Goal: Information Seeking & Learning: Understand process/instructions

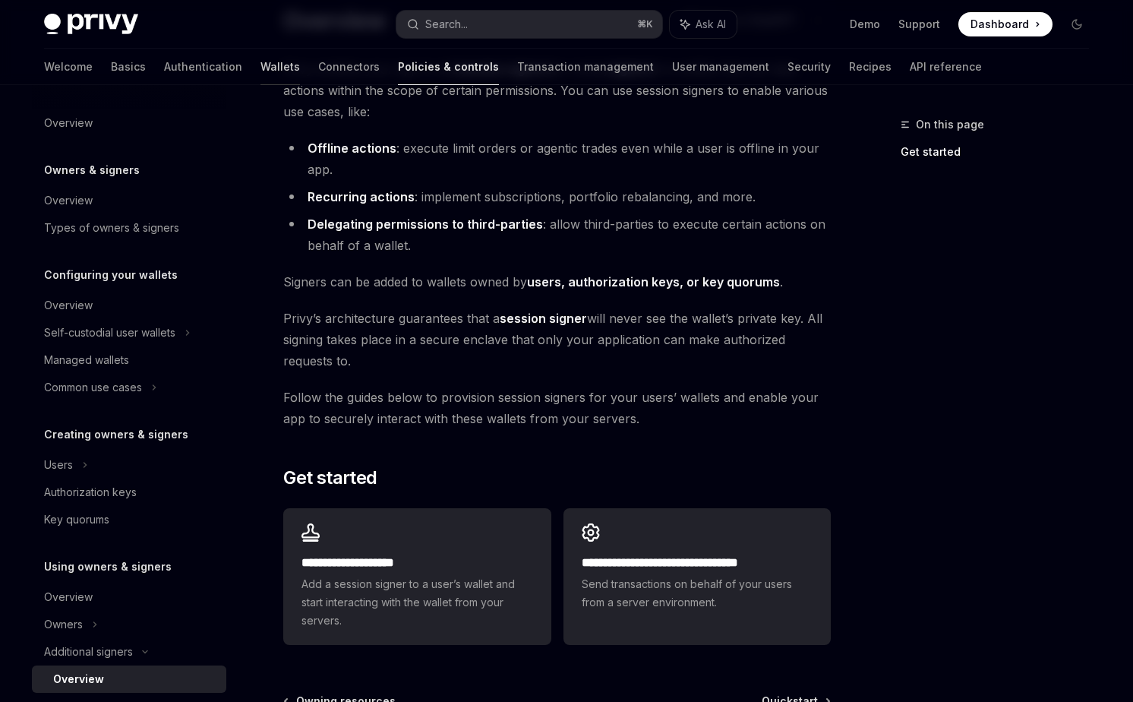
click at [261, 68] on link "Wallets" at bounding box center [281, 67] width 40 height 36
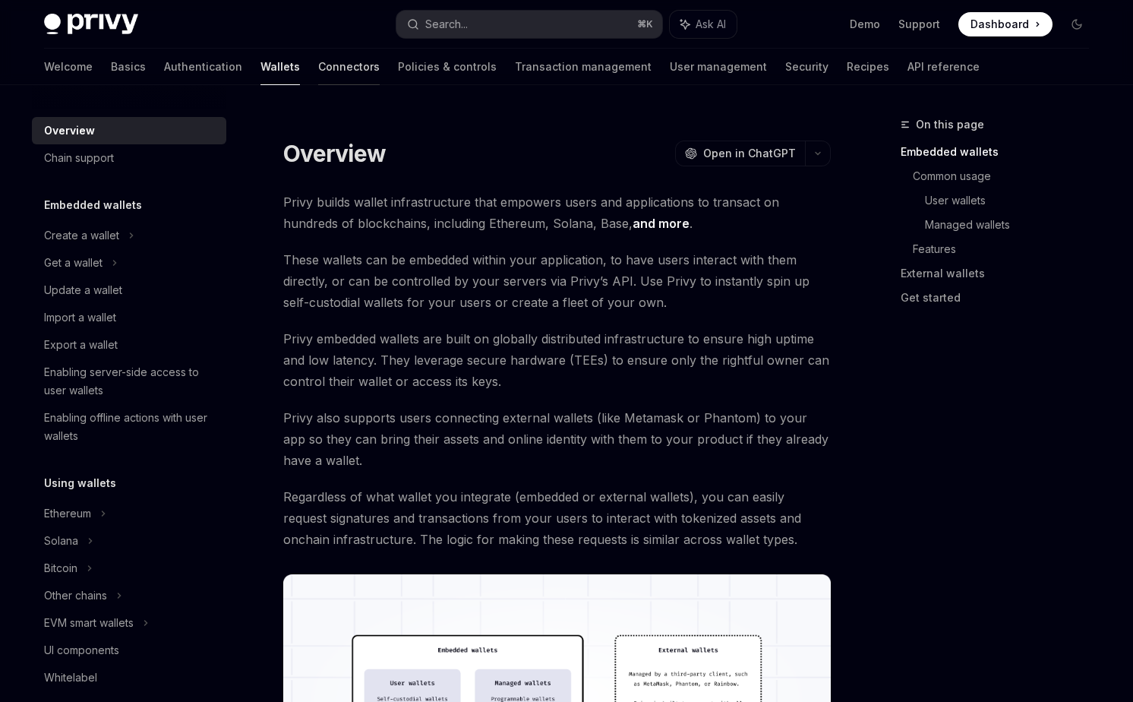
click at [318, 67] on link "Connectors" at bounding box center [349, 67] width 62 height 36
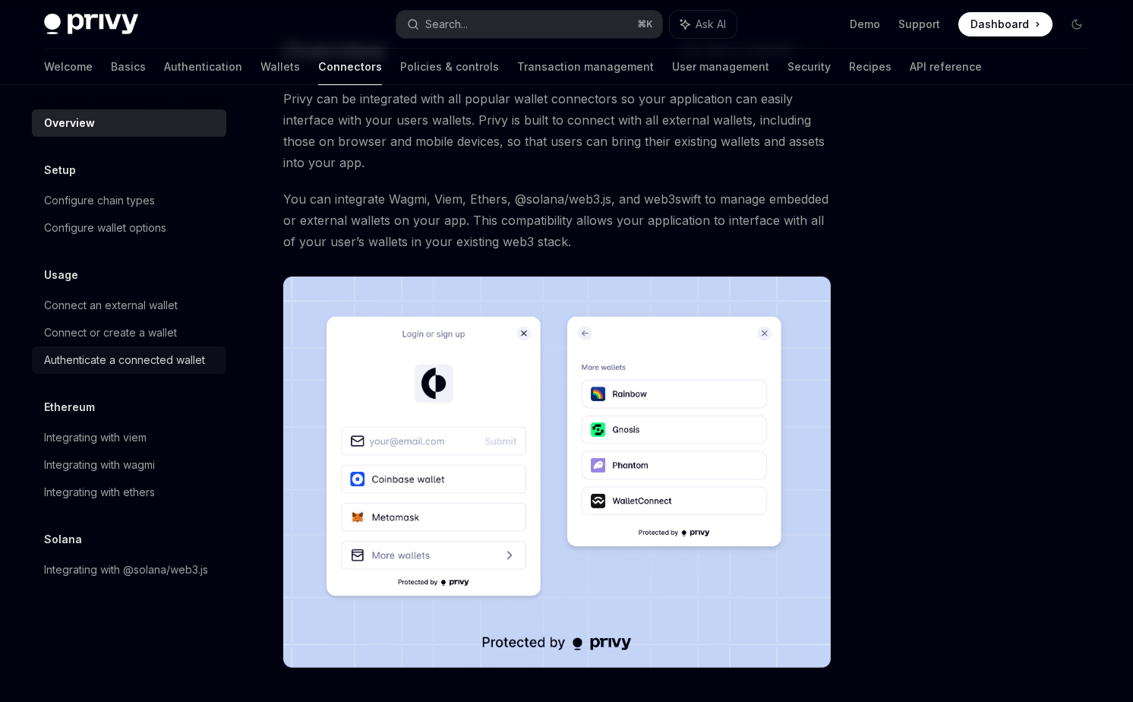
scroll to position [87, 0]
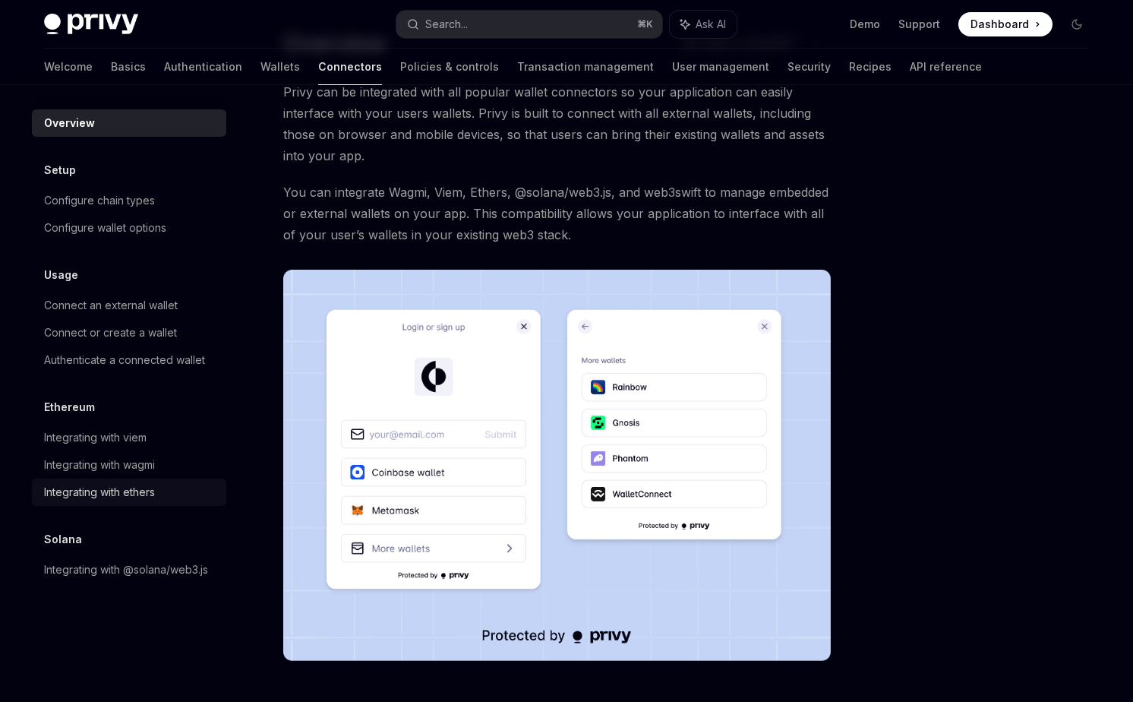
click at [159, 491] on div "Integrating with ethers" at bounding box center [130, 492] width 173 height 18
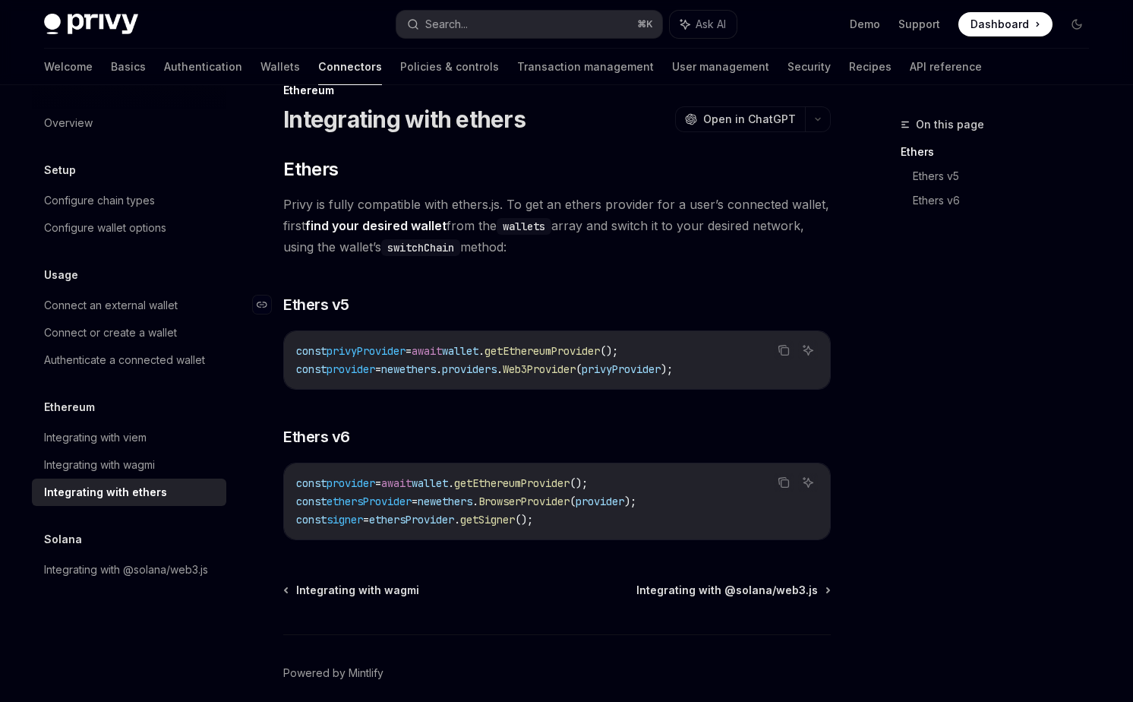
scroll to position [14, 0]
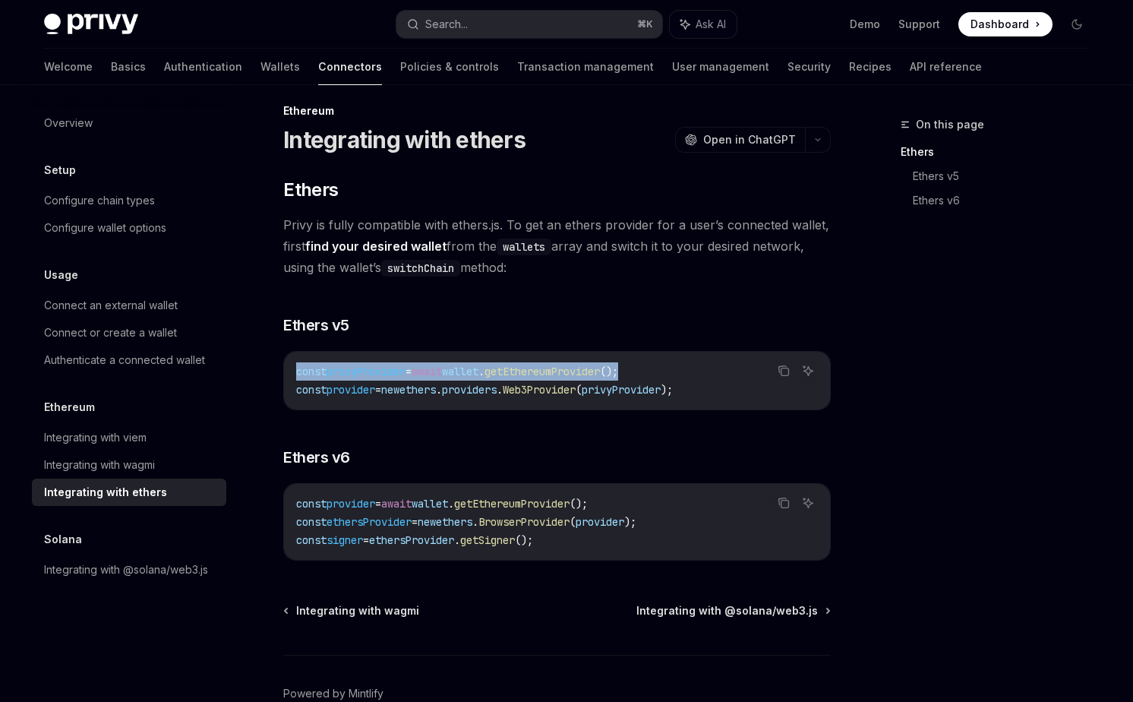
drag, startPoint x: 296, startPoint y: 372, endPoint x: 687, endPoint y: 371, distance: 390.5
click at [687, 371] on code "const privyProvider = await wallet . getEthereumProvider (); const provider = n…" at bounding box center [557, 380] width 522 height 36
click at [672, 369] on code "const privyProvider = await wallet . getEthereumProvider (); const provider = n…" at bounding box center [557, 380] width 522 height 36
click at [599, 368] on span "getEthereumProvider" at bounding box center [542, 372] width 115 height 14
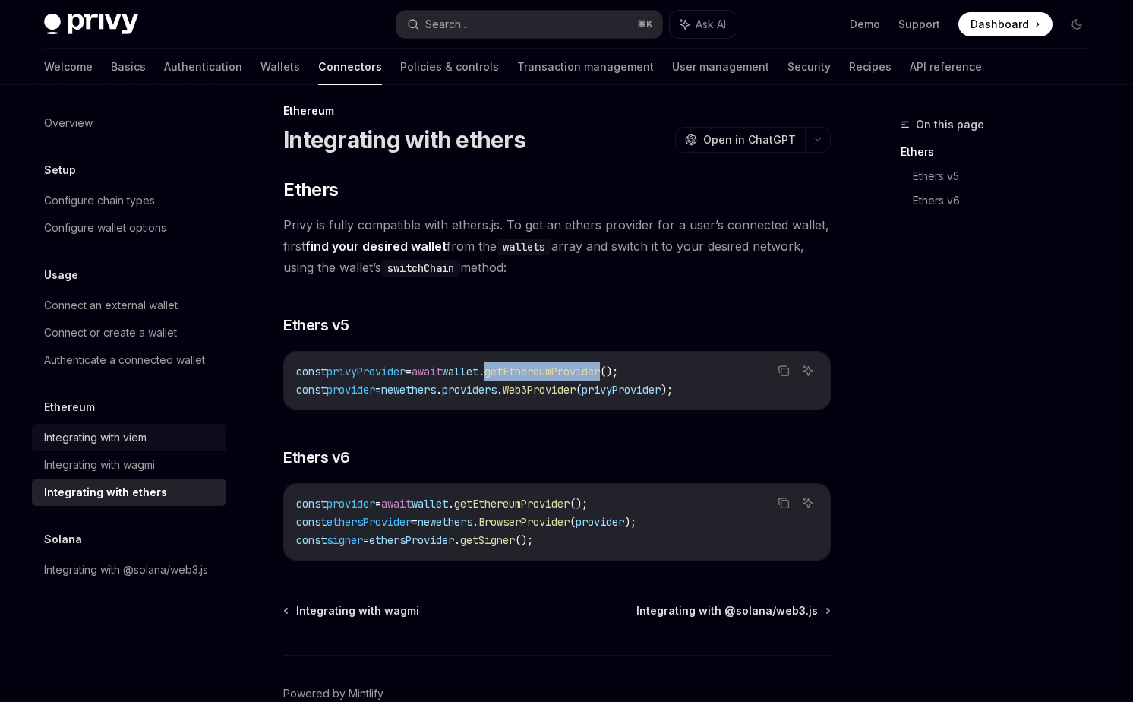
click at [140, 439] on div "Integrating with viem" at bounding box center [95, 437] width 103 height 18
type textarea "*"
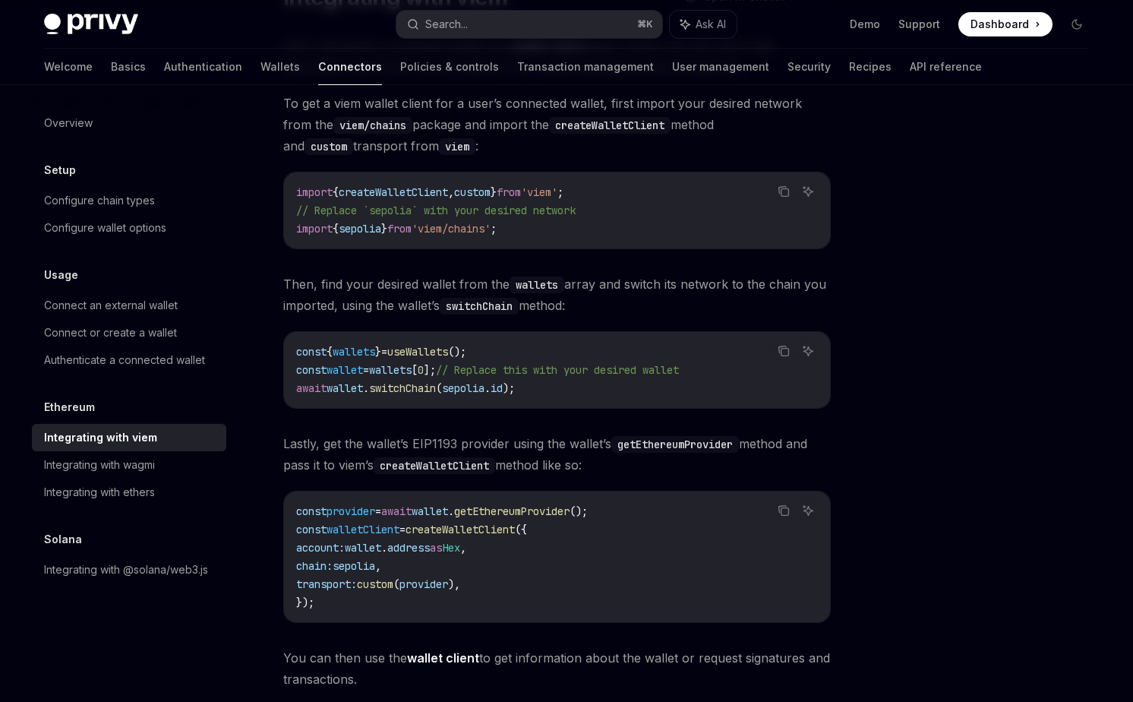
scroll to position [155, 0]
drag, startPoint x: 409, startPoint y: 354, endPoint x: 521, endPoint y: 356, distance: 111.7
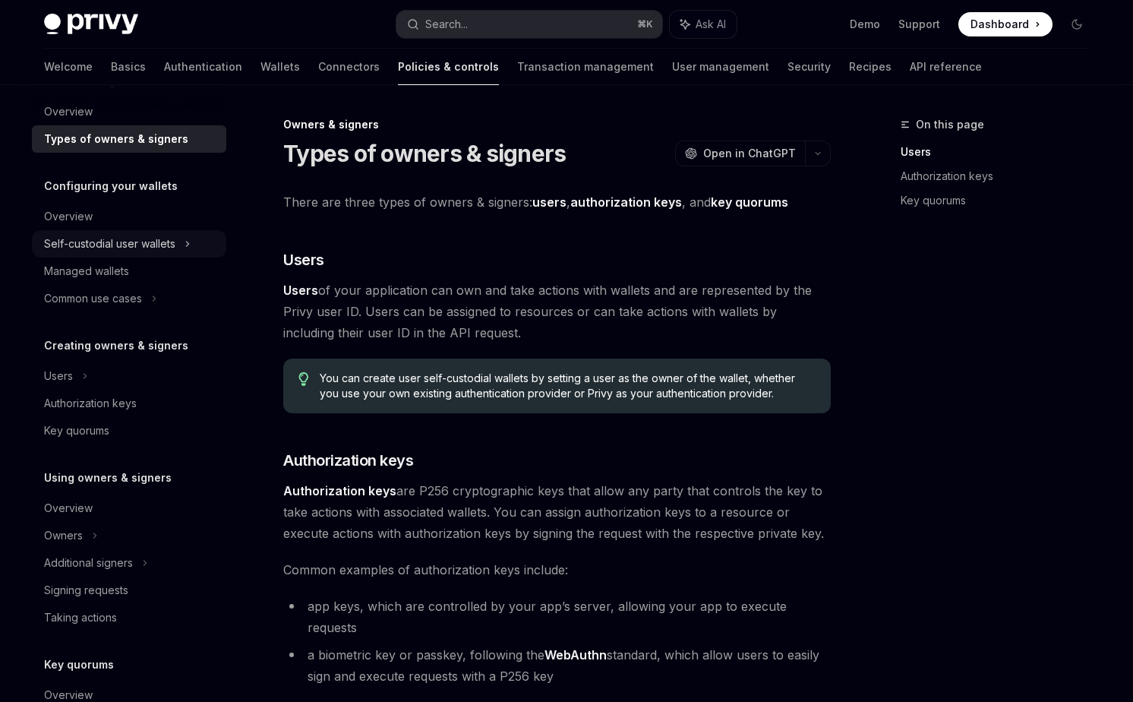
scroll to position [109, 0]
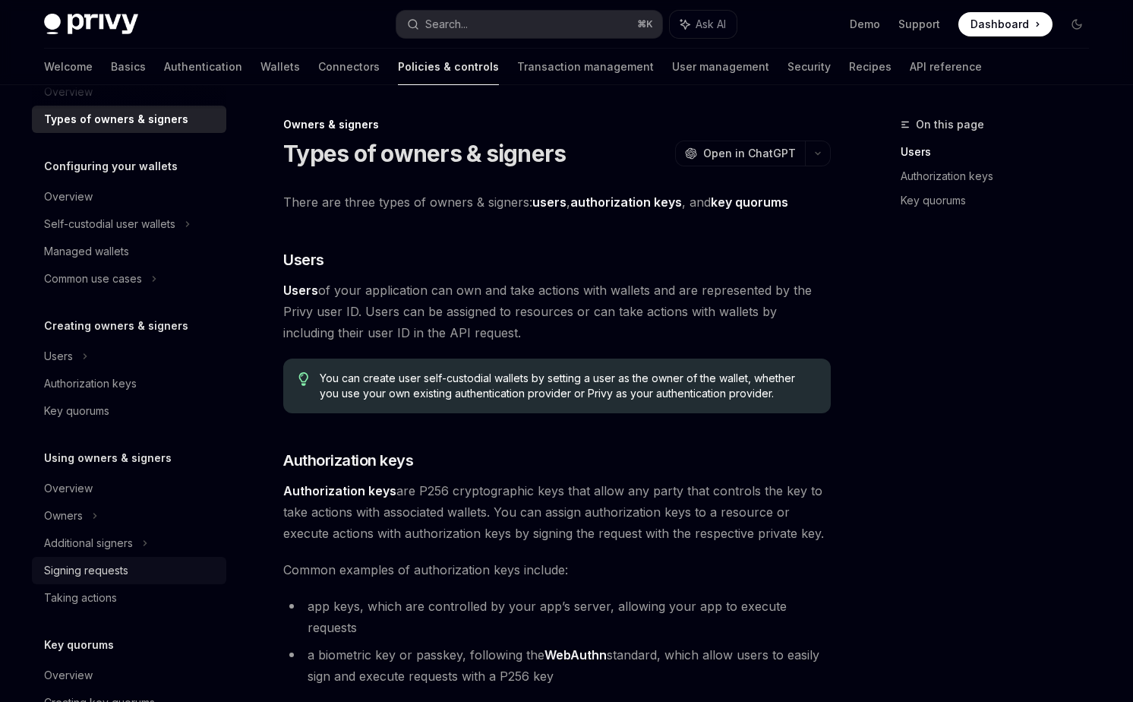
click at [127, 562] on div "Signing requests" at bounding box center [86, 570] width 84 height 18
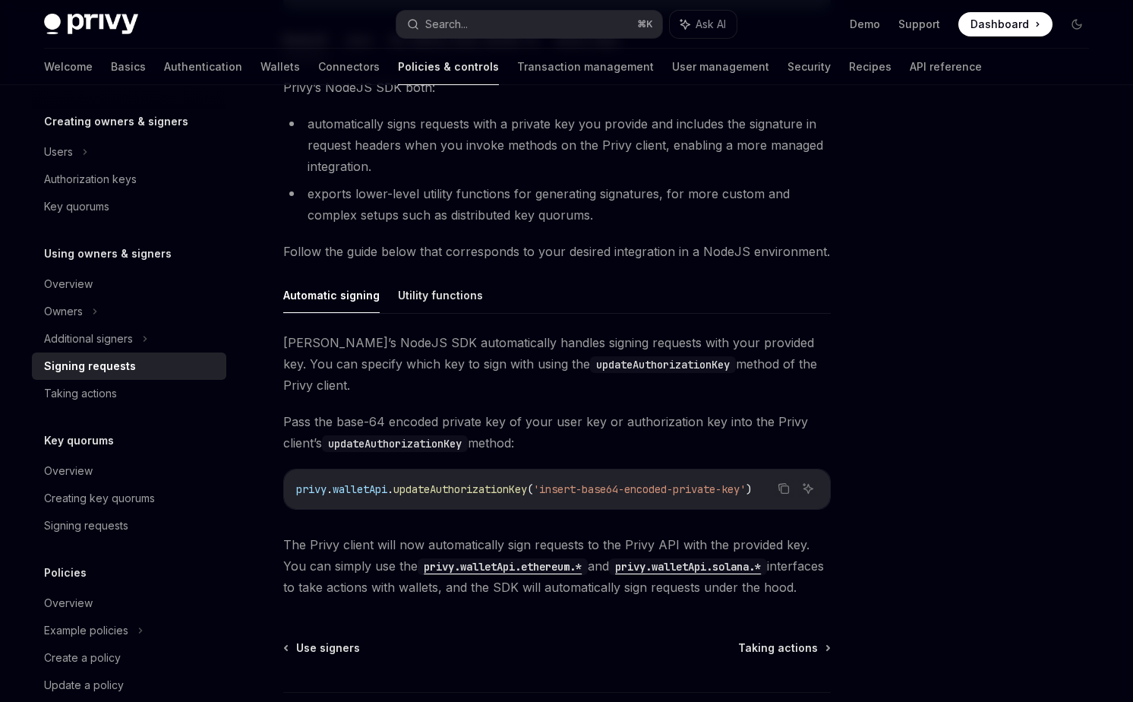
scroll to position [318, 0]
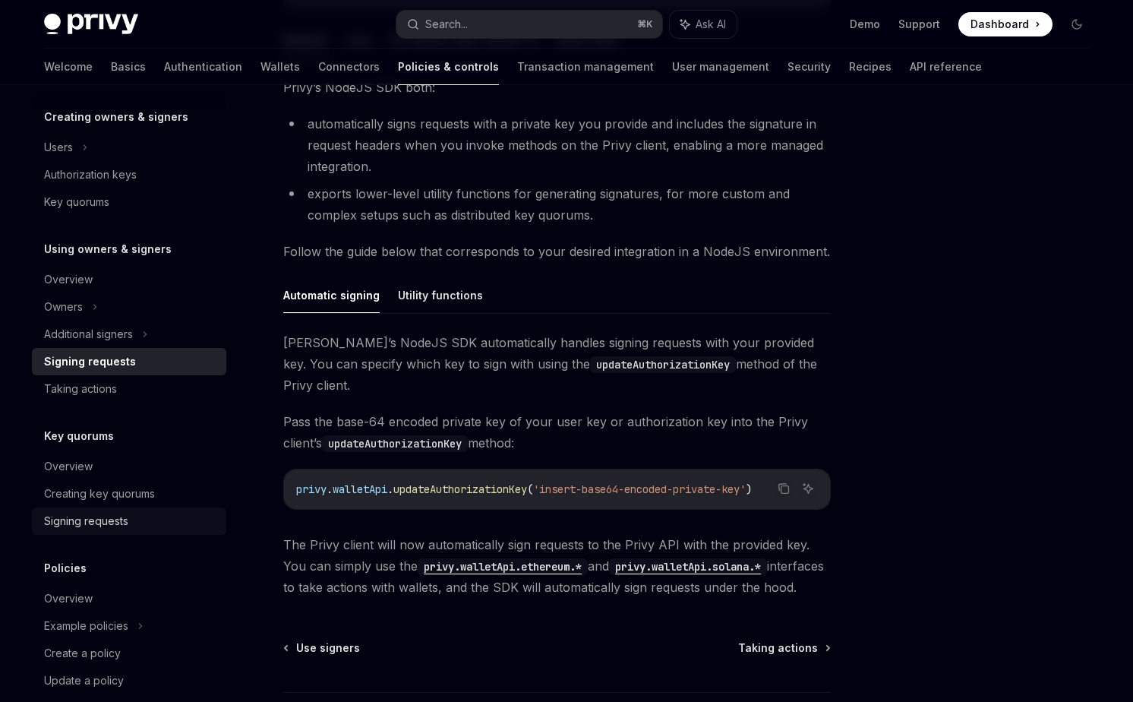
click at [127, 527] on div "Signing requests" at bounding box center [86, 521] width 84 height 18
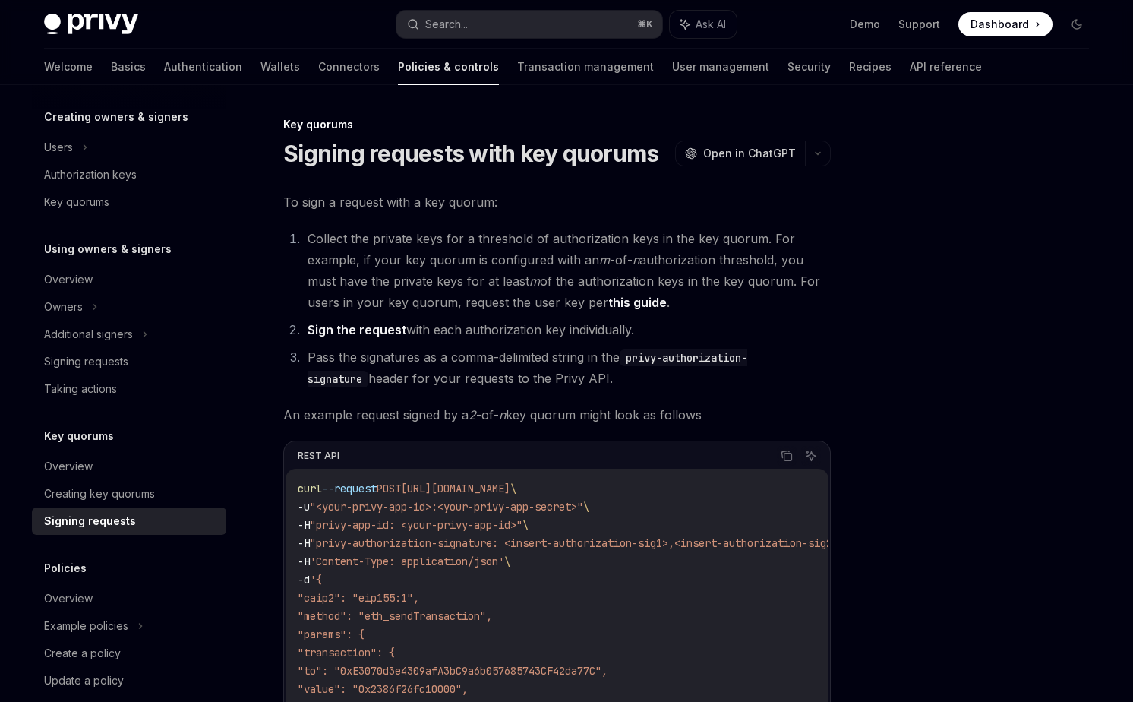
scroll to position [368, 0]
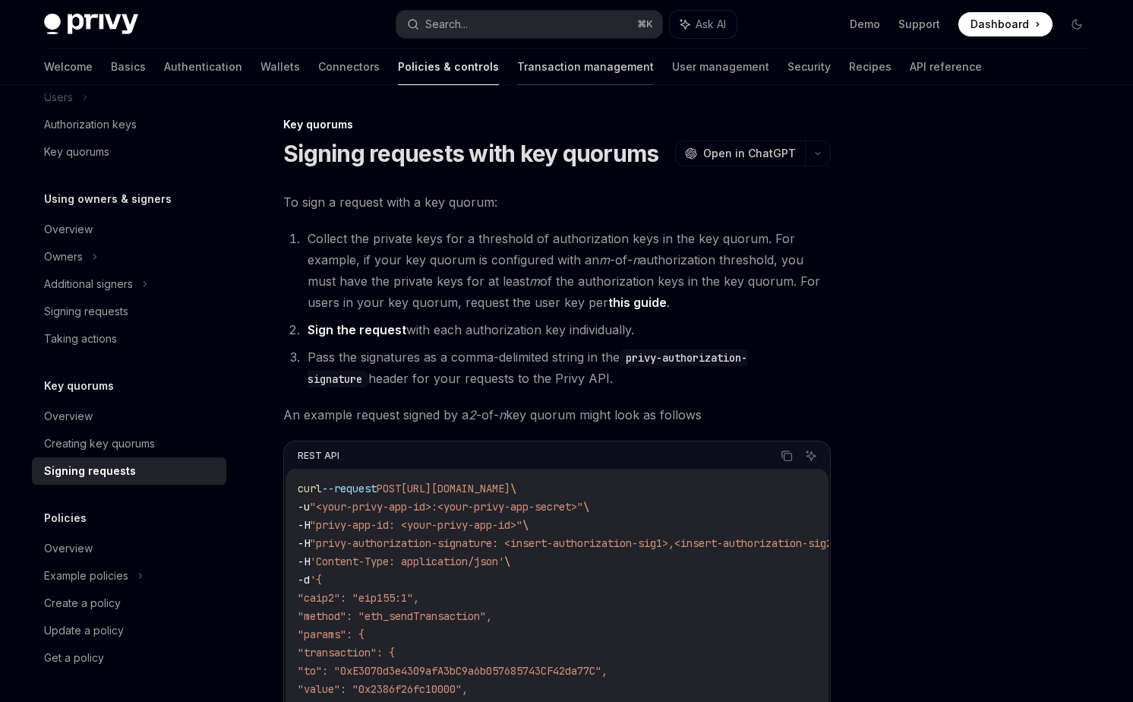
click at [517, 65] on link "Transaction management" at bounding box center [585, 67] width 137 height 36
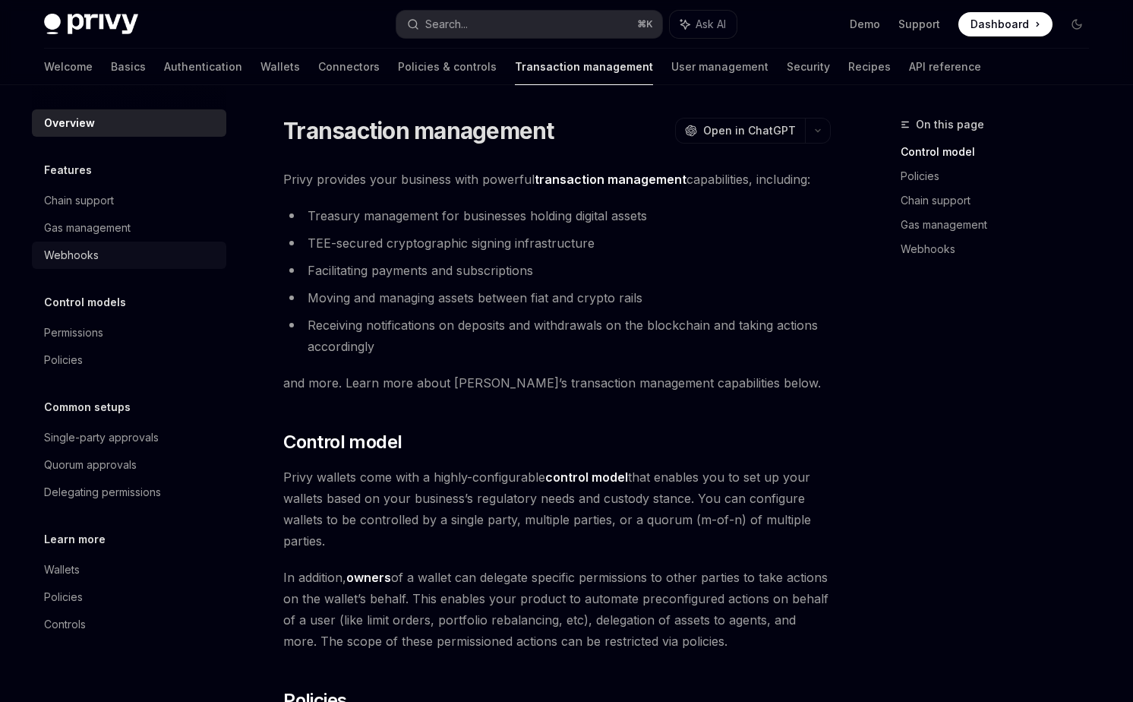
click at [146, 254] on div "Webhooks" at bounding box center [130, 255] width 173 height 18
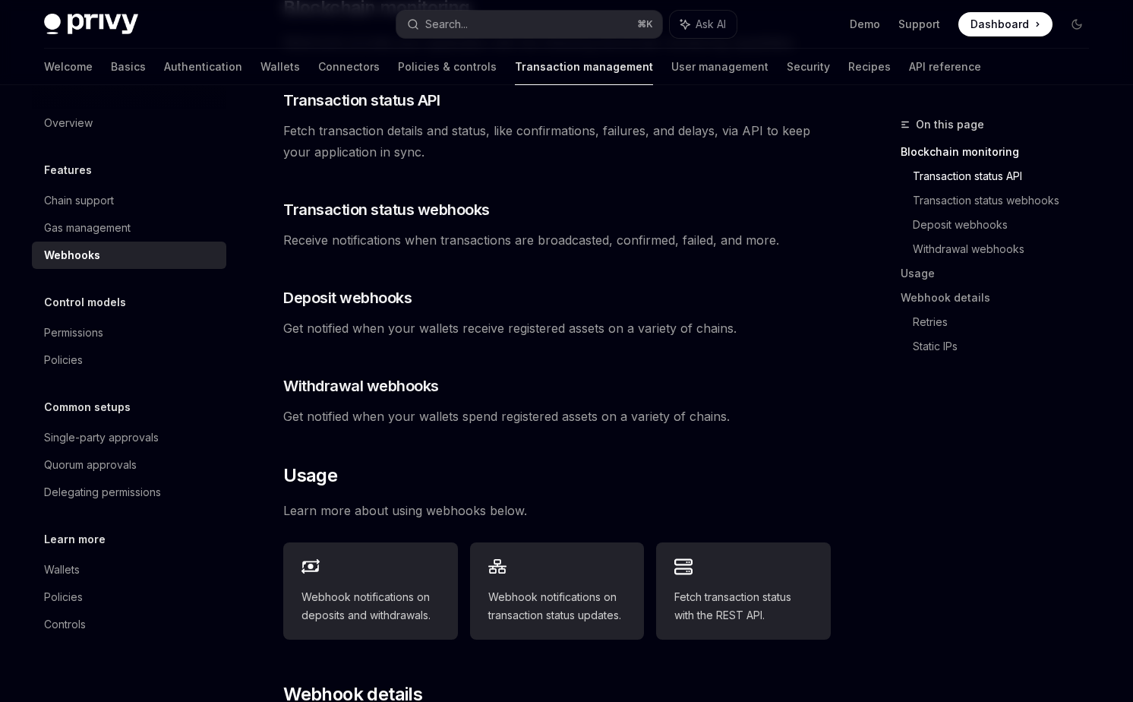
scroll to position [321, 0]
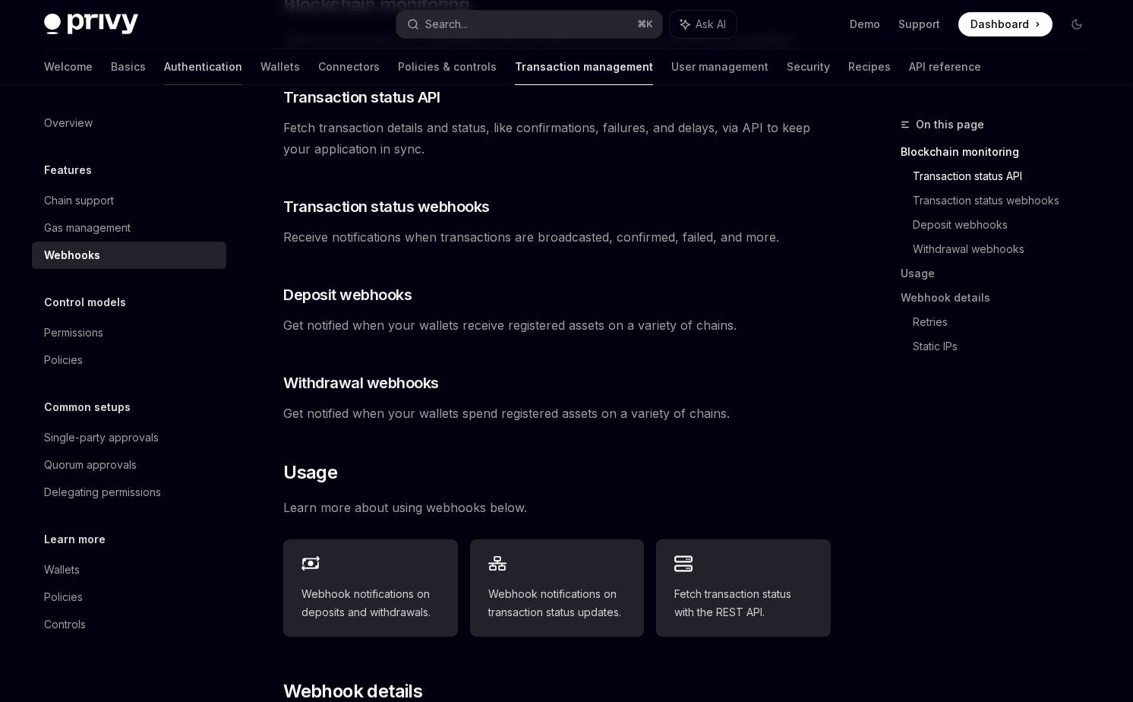
click at [164, 71] on link "Authentication" at bounding box center [203, 67] width 78 height 36
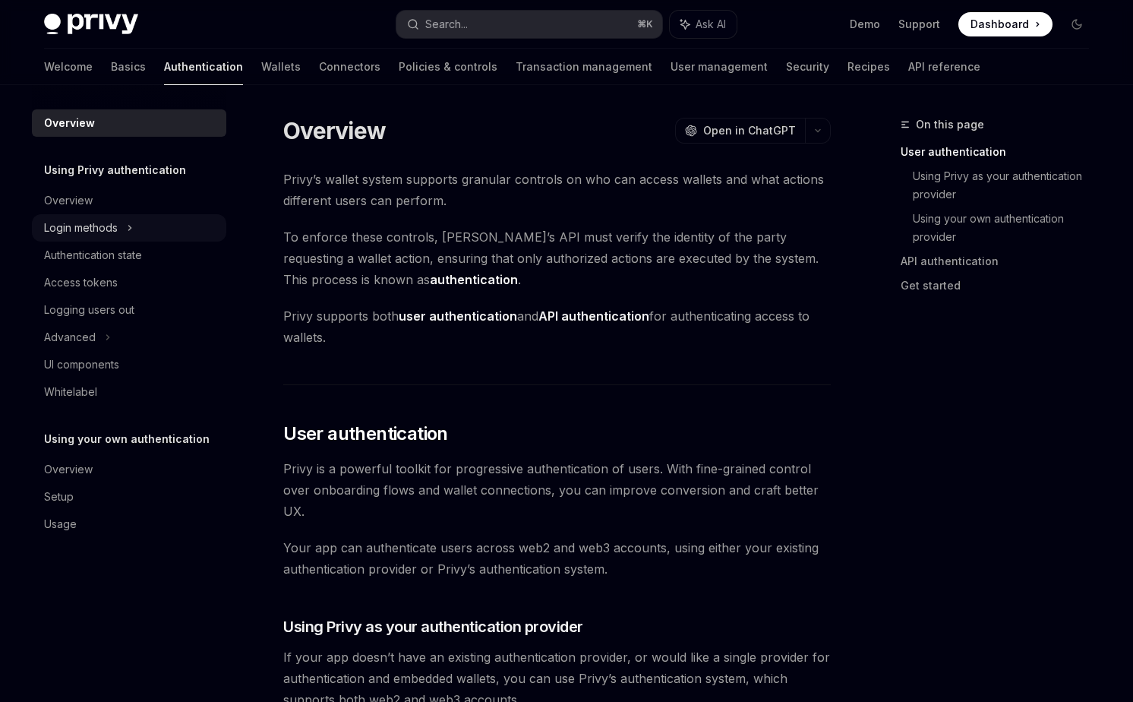
click at [105, 227] on div "Login methods" at bounding box center [81, 228] width 74 height 18
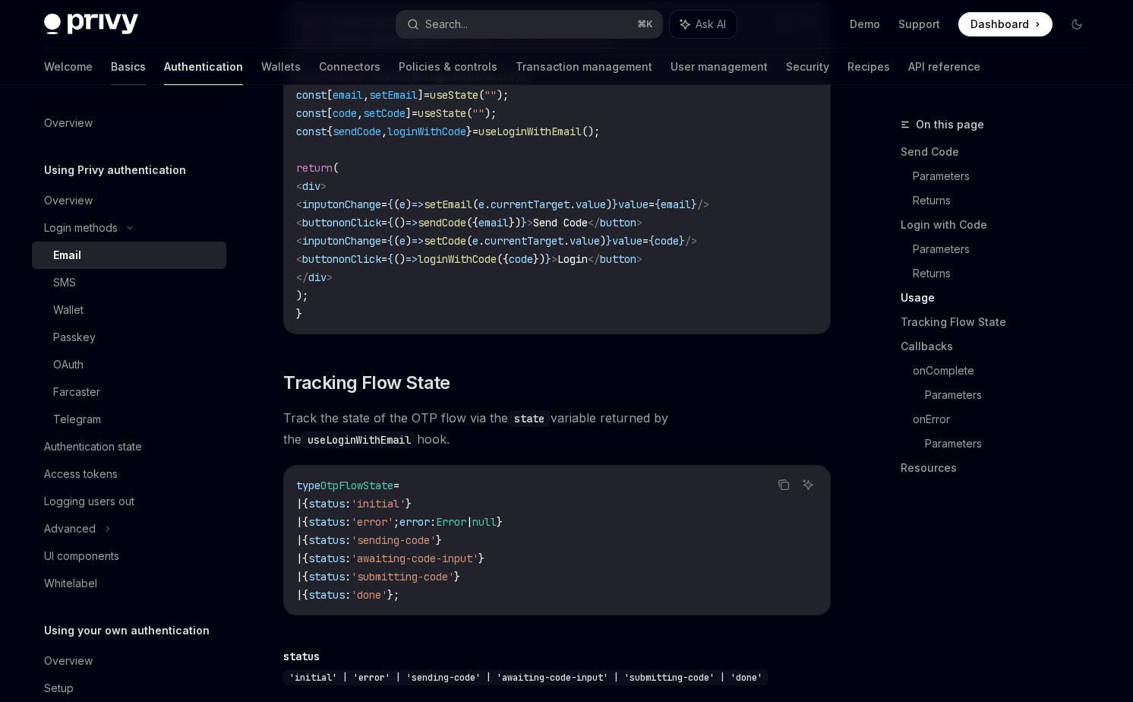
click at [111, 65] on link "Basics" at bounding box center [128, 67] width 35 height 36
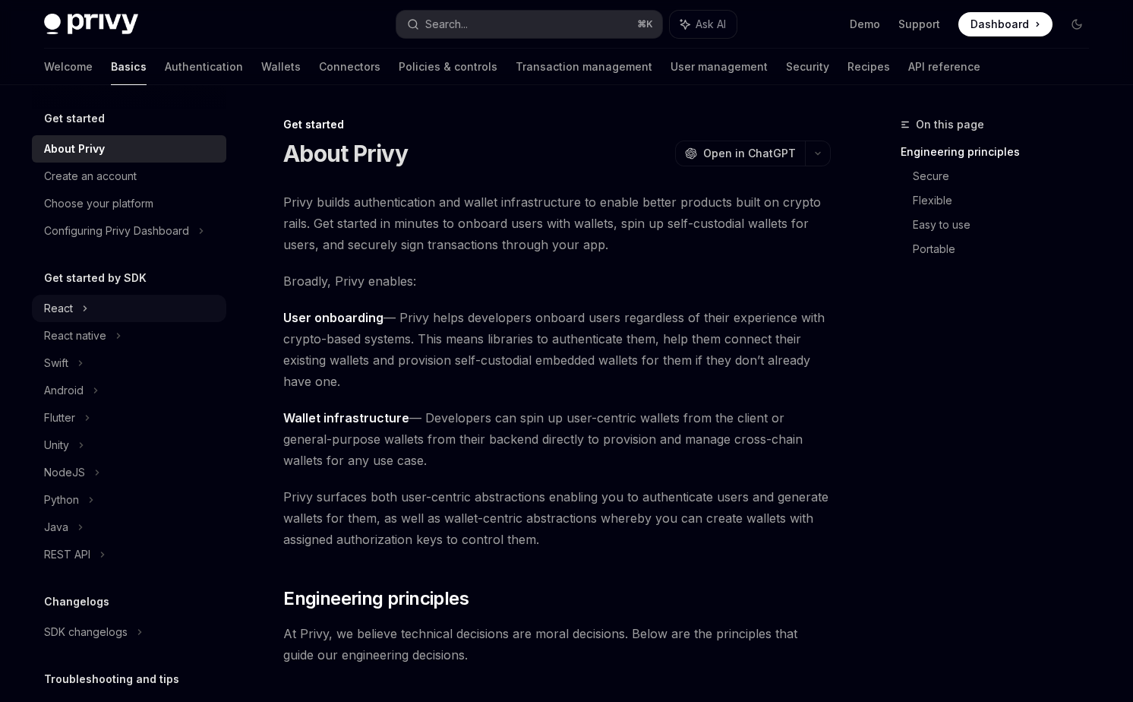
click at [87, 300] on icon at bounding box center [85, 308] width 6 height 18
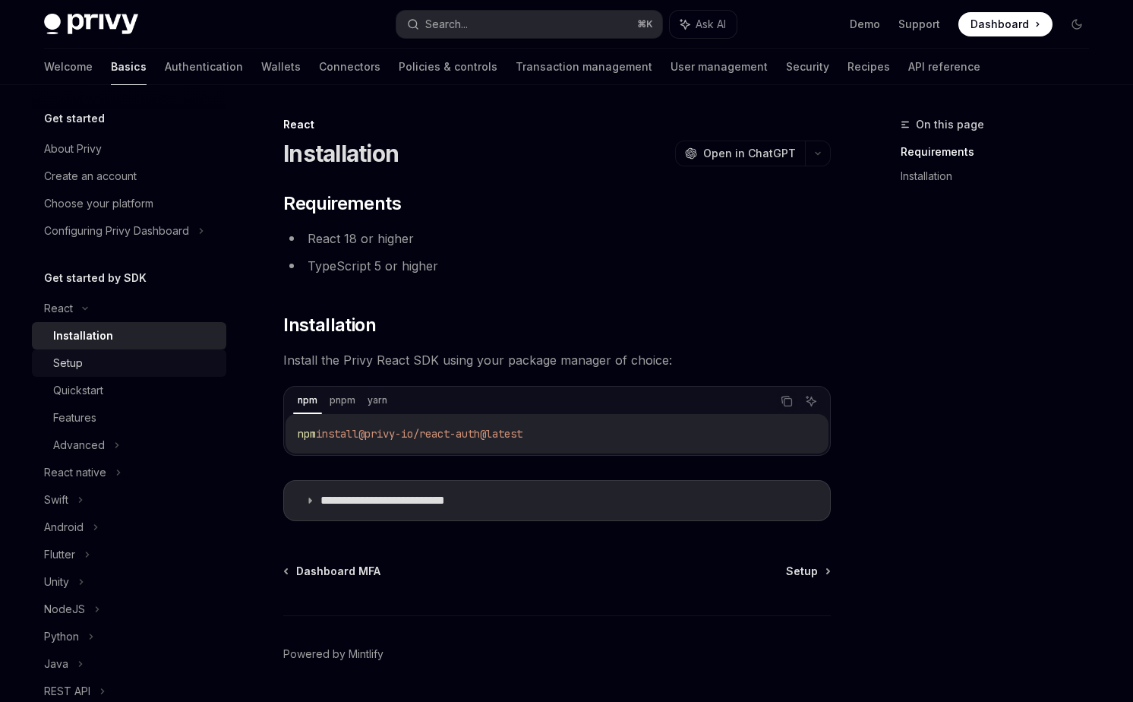
click at [95, 365] on div "Setup" at bounding box center [135, 363] width 164 height 18
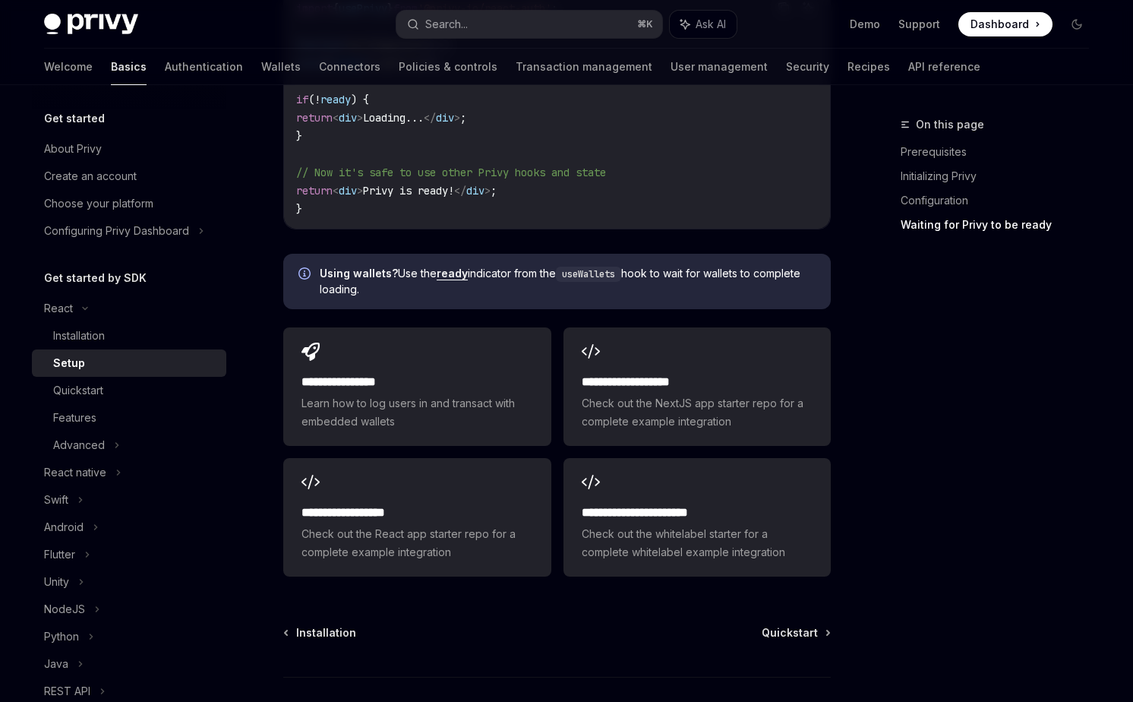
scroll to position [1828, 0]
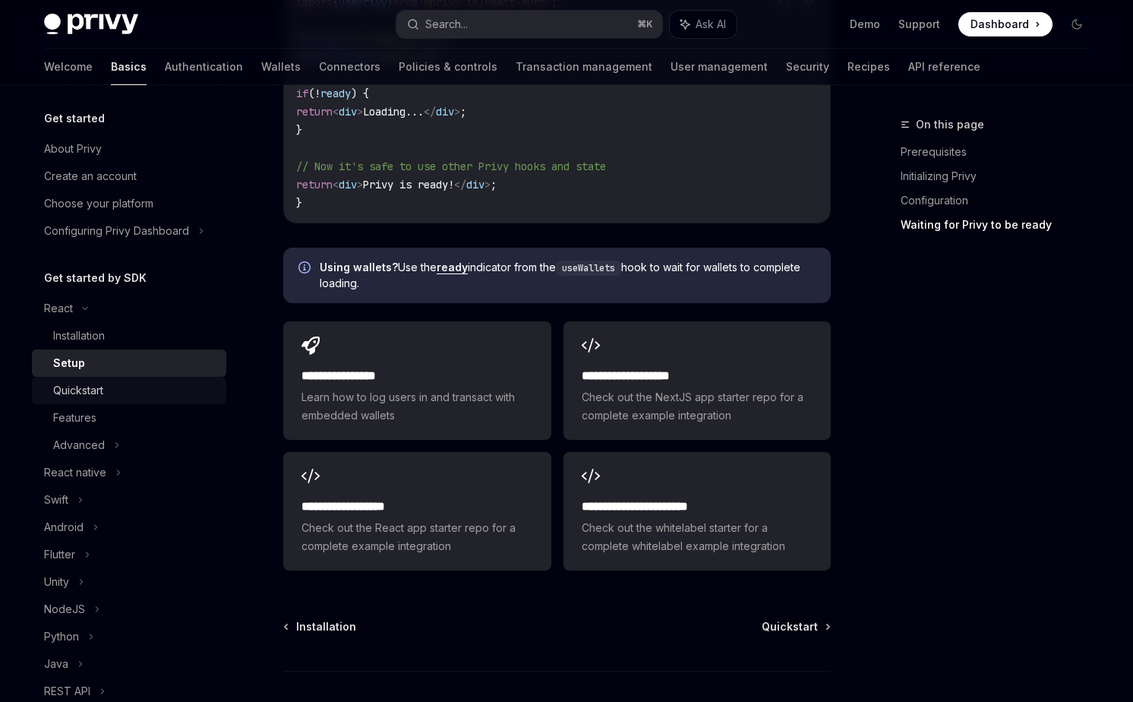
click at [188, 379] on link "Quickstart" at bounding box center [129, 390] width 194 height 27
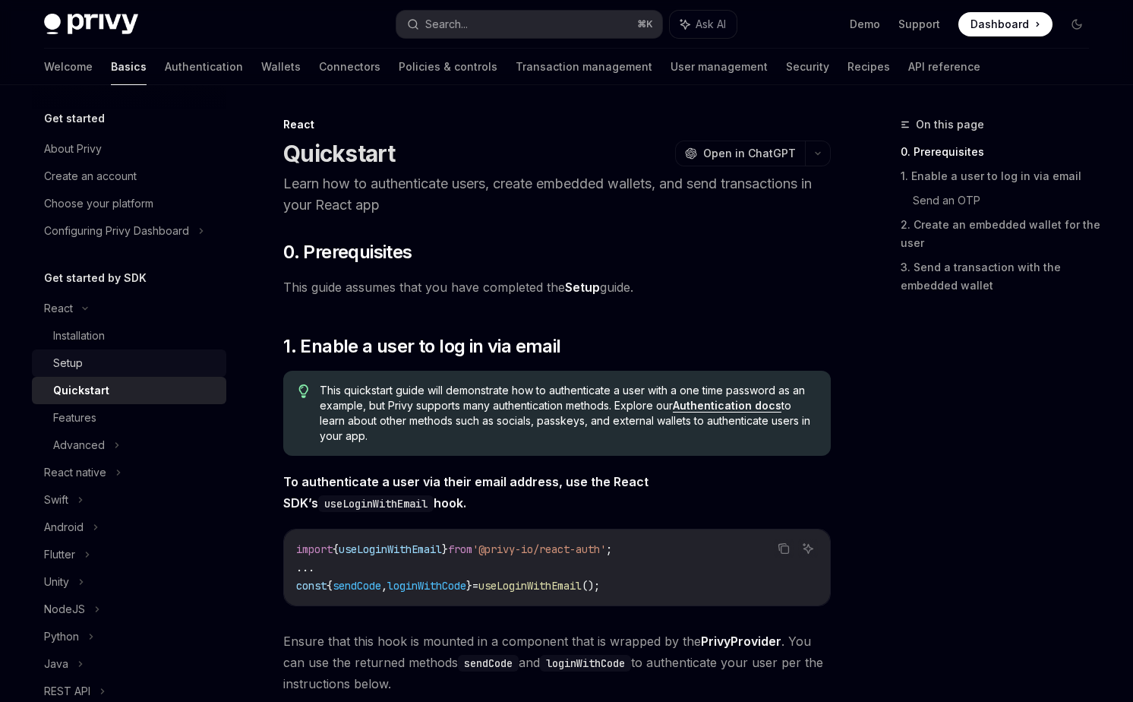
click at [158, 358] on div "Setup" at bounding box center [135, 363] width 164 height 18
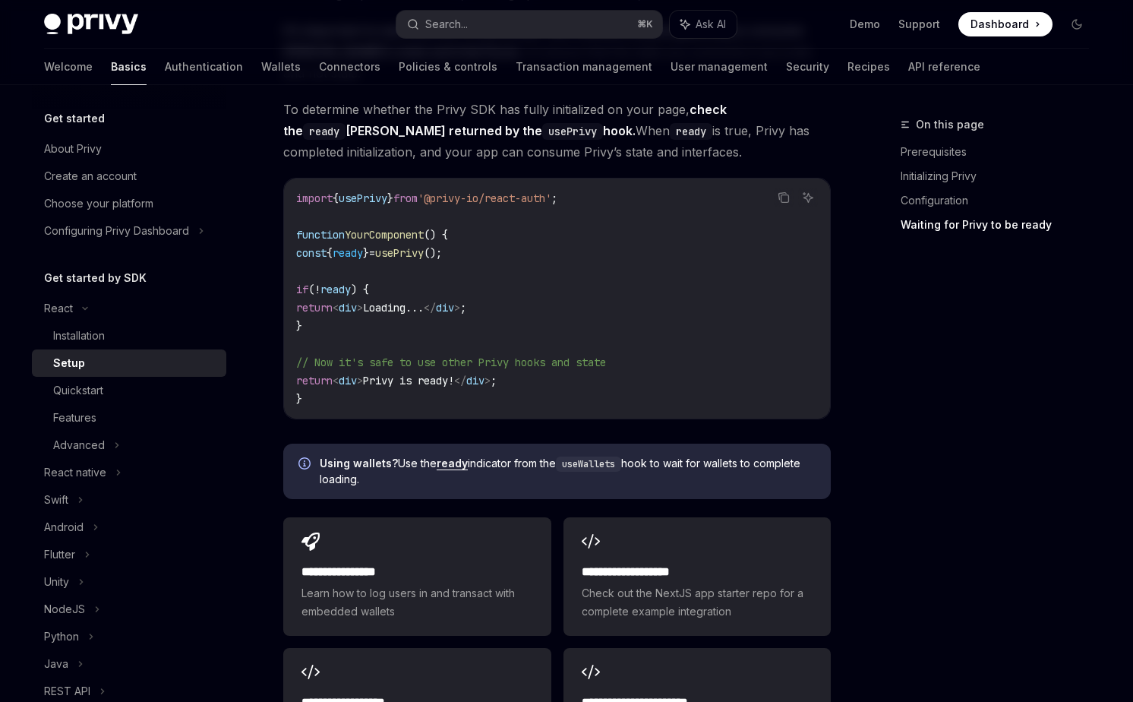
scroll to position [1603, 0]
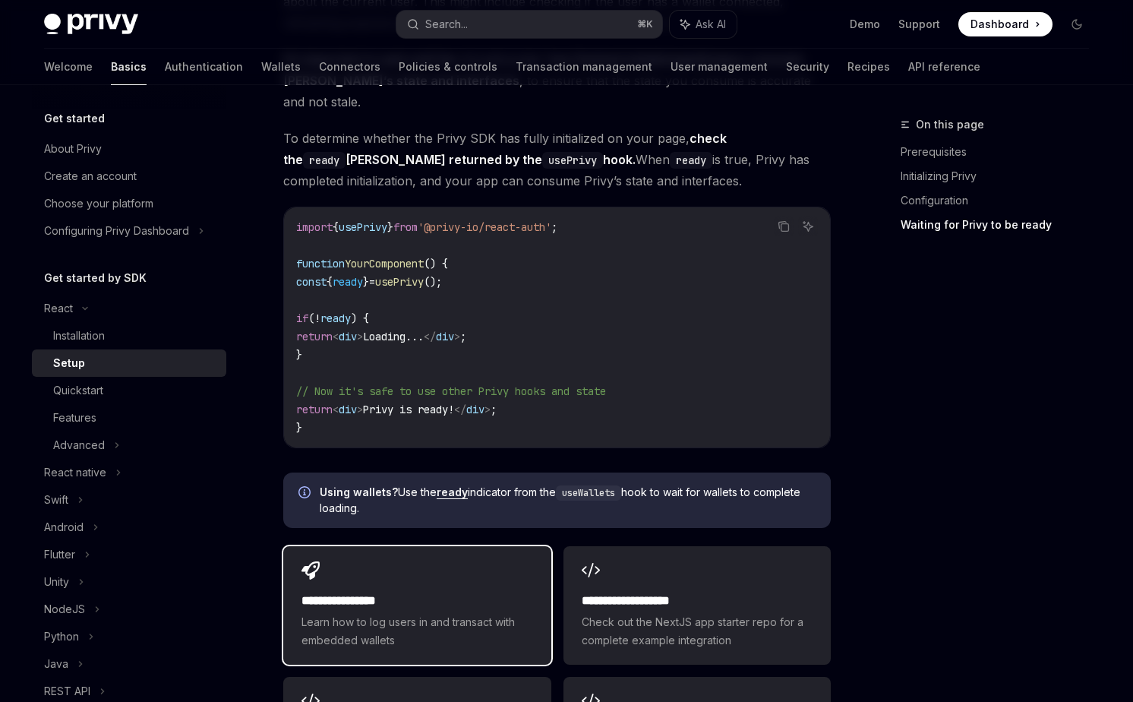
click at [460, 622] on span "Learn how to log users in and transact with embedded wallets" at bounding box center [417, 631] width 231 height 36
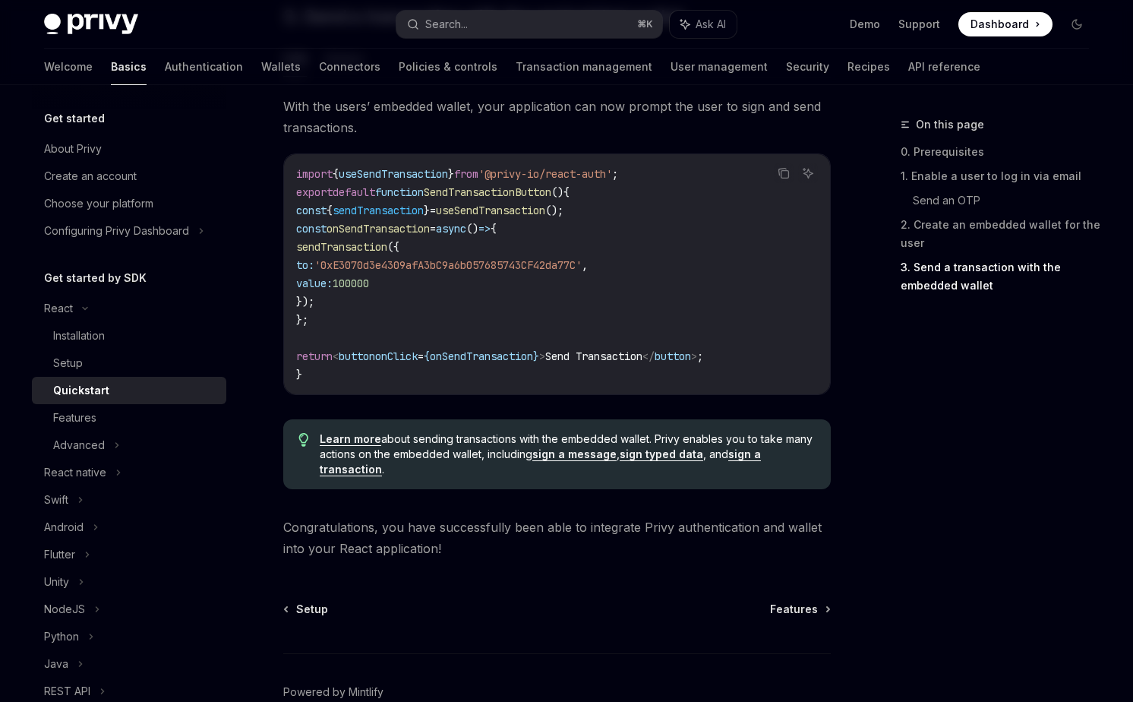
scroll to position [1411, 0]
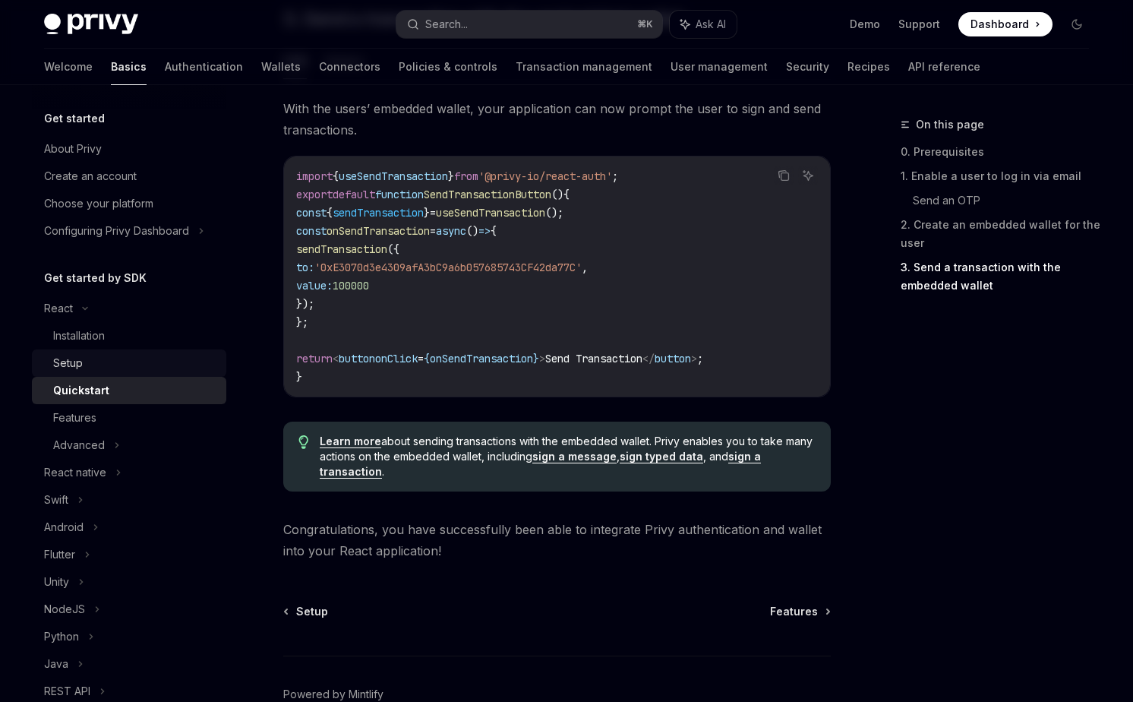
click at [110, 367] on div "Setup" at bounding box center [135, 363] width 164 height 18
type textarea "*"
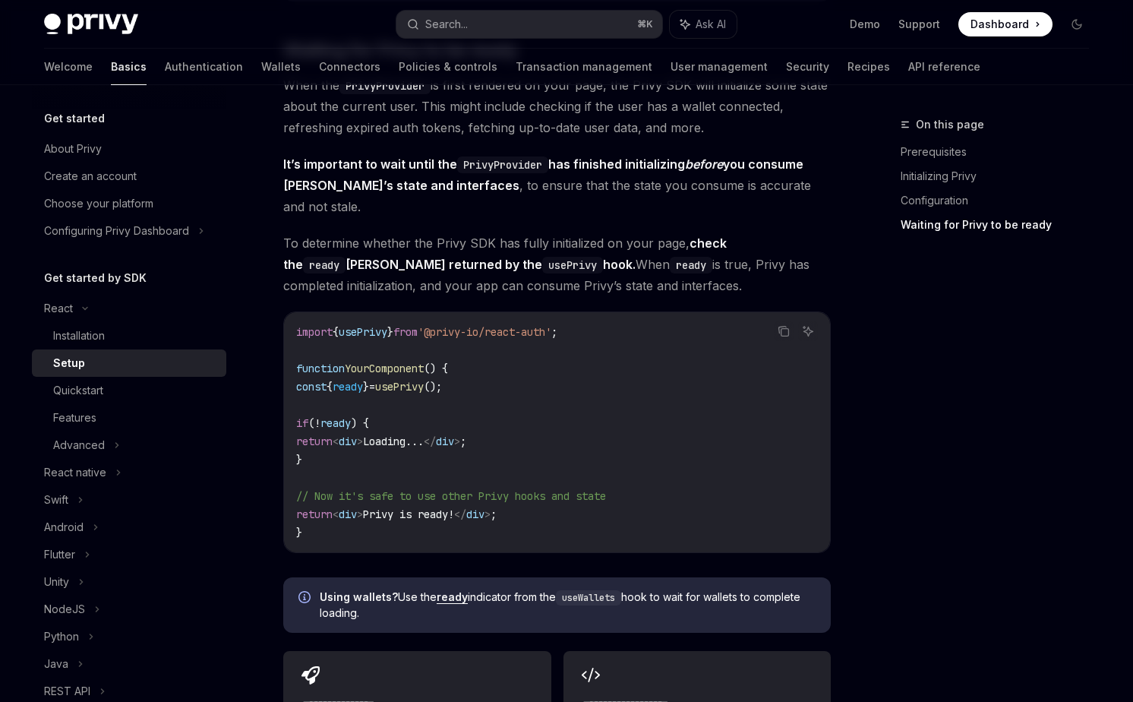
scroll to position [1522, 0]
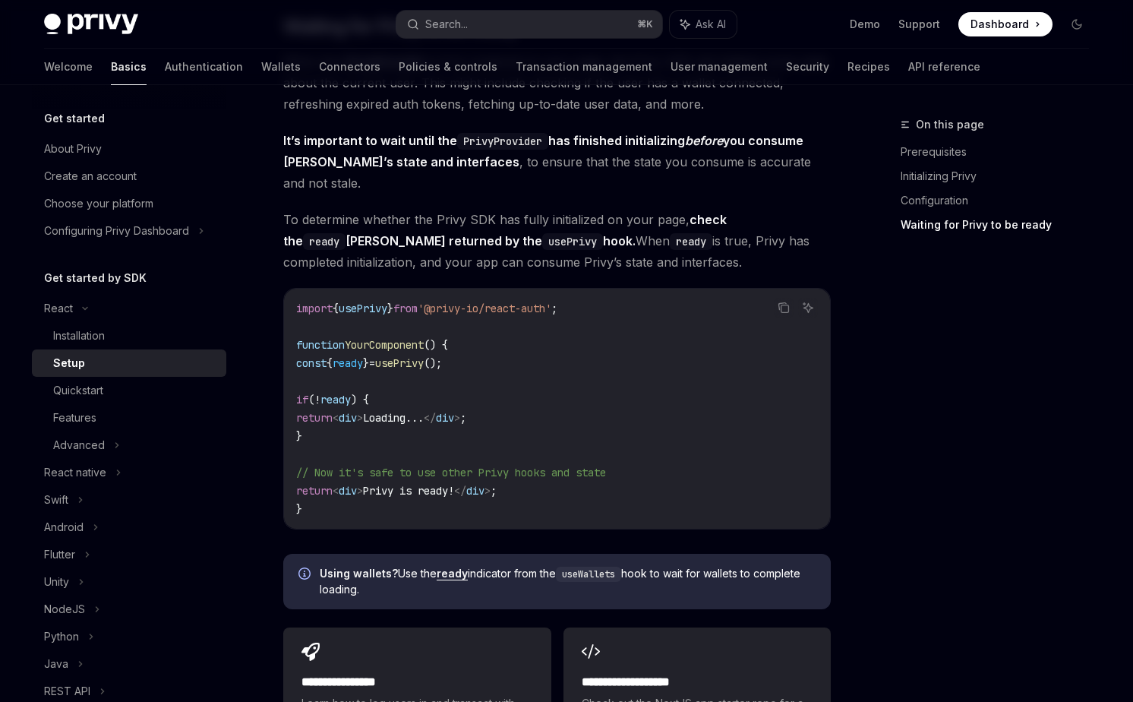
click at [923, 512] on div "On this page Prerequisites Initializing Privy Configuration Waiting for Privy t…" at bounding box center [986, 408] width 231 height 586
